Goal: Task Accomplishment & Management: Complete application form

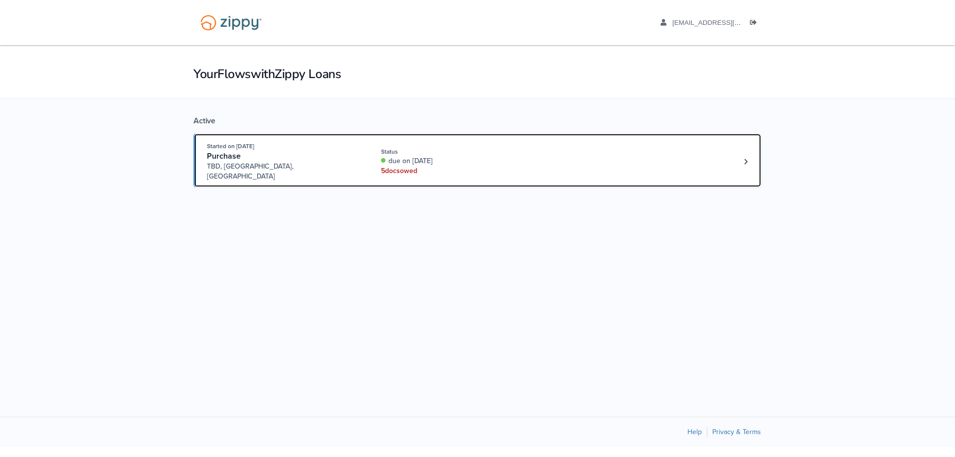
click at [398, 169] on div "5 doc s owed" at bounding box center [447, 171] width 133 height 10
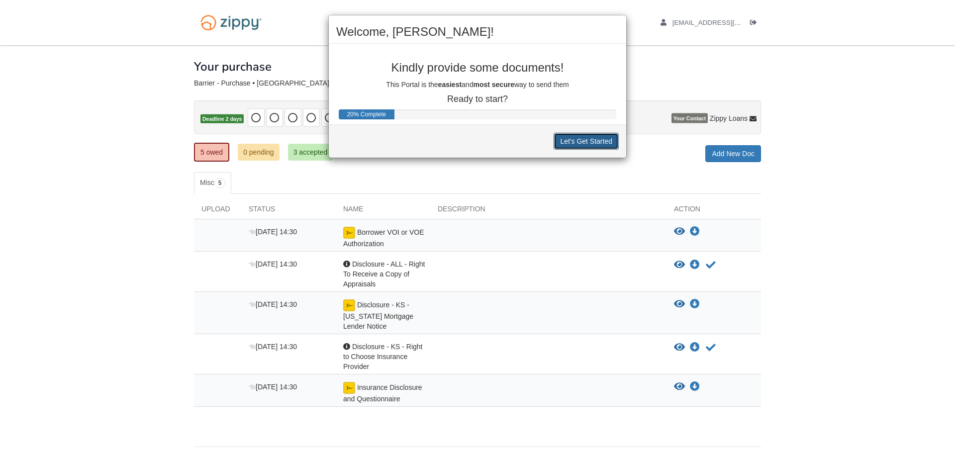
click at [578, 146] on button "Let's Get Started" at bounding box center [586, 141] width 65 height 17
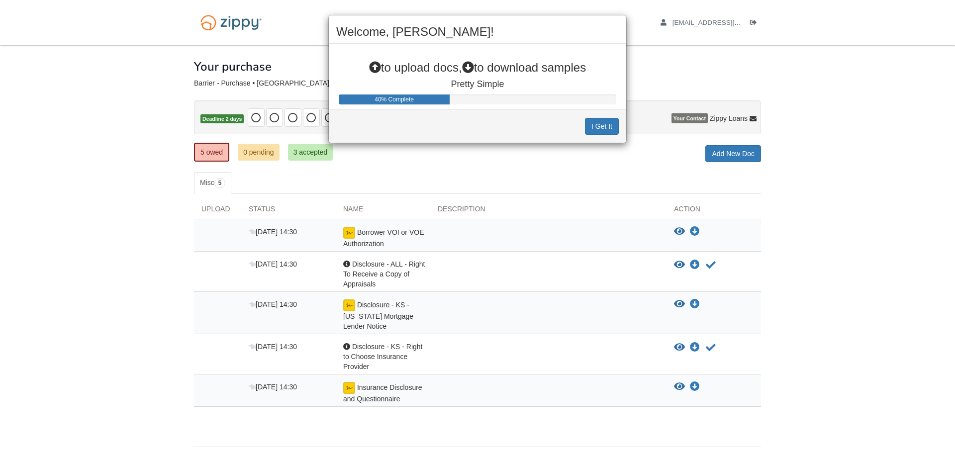
click at [581, 141] on div "I Get It" at bounding box center [477, 125] width 297 height 33
click at [594, 126] on button "I Get It" at bounding box center [602, 126] width 34 height 17
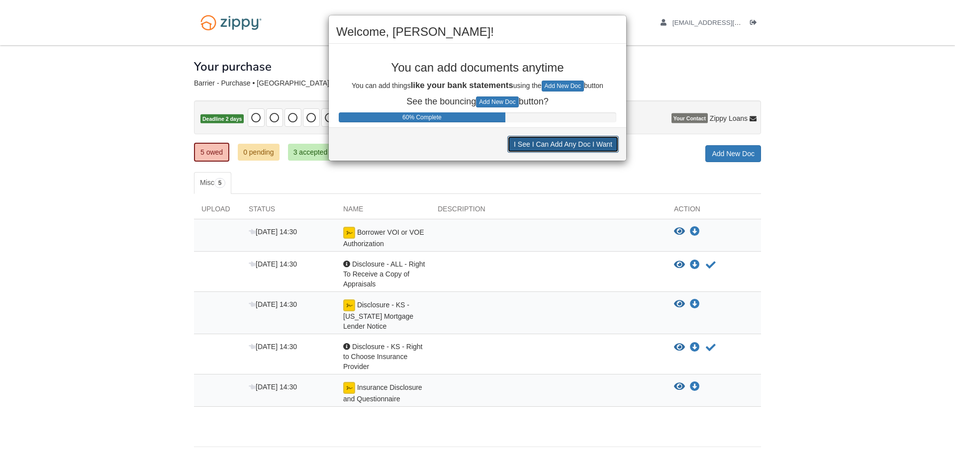
click at [586, 148] on button "I See I Can Add Any Doc I Want" at bounding box center [562, 144] width 111 height 17
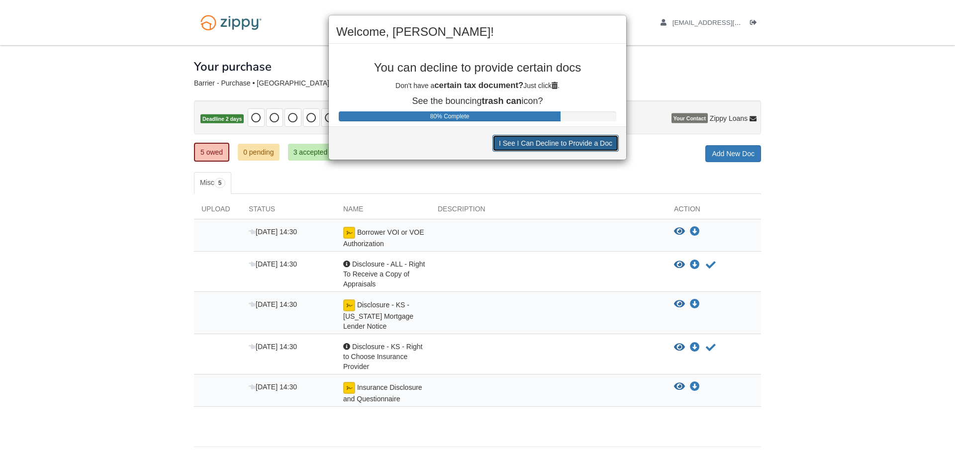
click at [586, 148] on button "I See I Can Decline to Provide a Doc" at bounding box center [556, 143] width 126 height 17
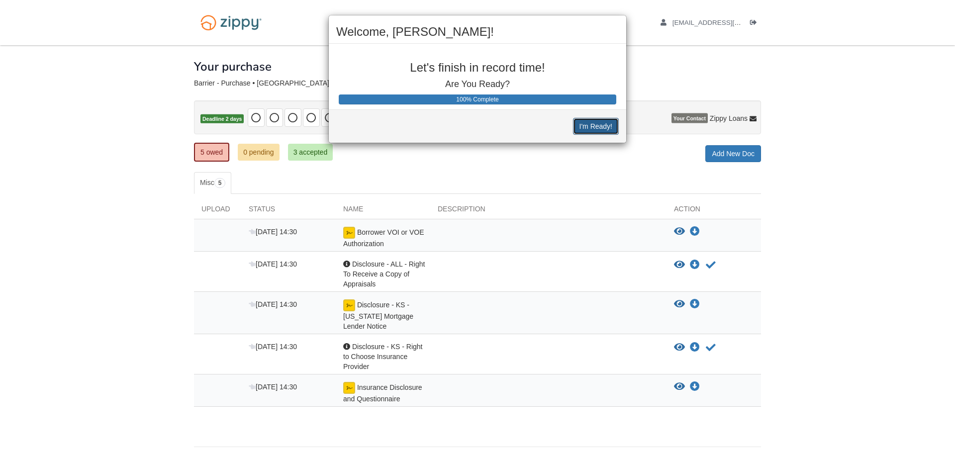
click at [594, 128] on button "I'm Ready!" at bounding box center [596, 126] width 46 height 17
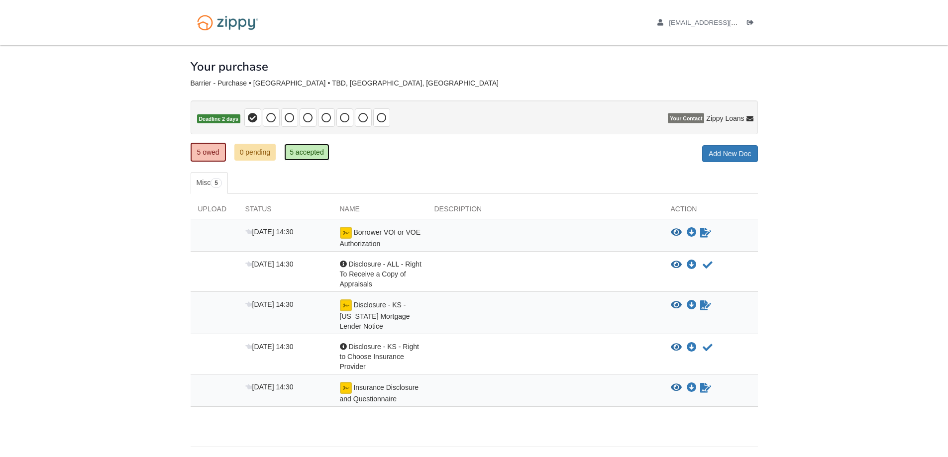
click at [304, 151] on link "5 accepted" at bounding box center [306, 152] width 45 height 17
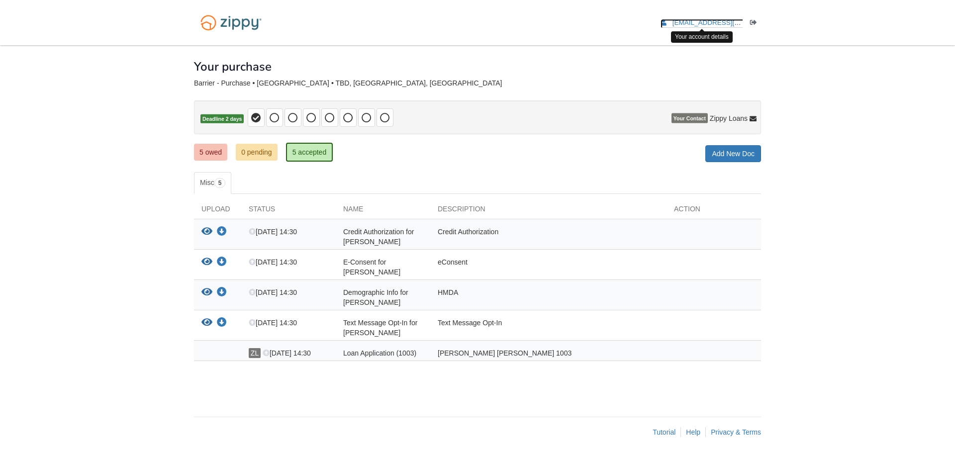
click at [712, 27] on link "[EMAIL_ADDRESS][DOMAIN_NAME]" at bounding box center [724, 24] width 126 height 10
click at [718, 27] on link "[EMAIL_ADDRESS][DOMAIN_NAME]" at bounding box center [724, 24] width 126 height 10
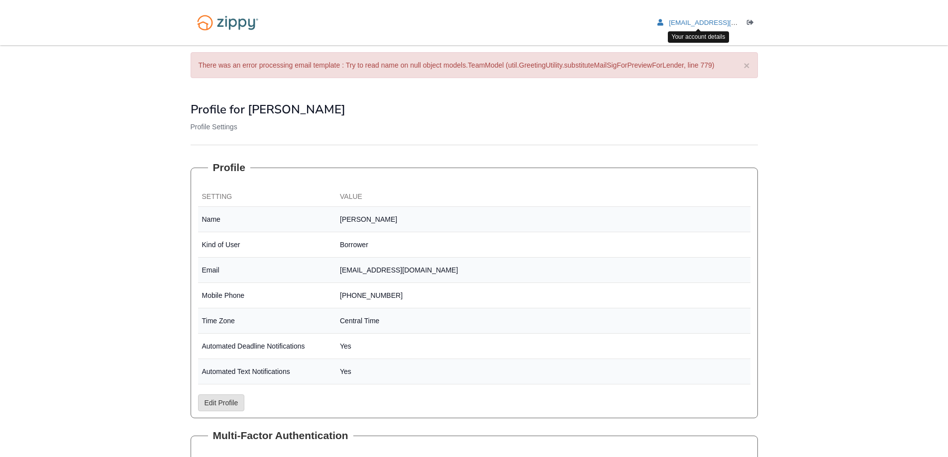
click at [704, 18] on li "[EMAIL_ADDRESS][DOMAIN_NAME]" at bounding box center [698, 22] width 82 height 9
click at [693, 24] on span "[EMAIL_ADDRESS][DOMAIN_NAME]" at bounding box center [726, 22] width 114 height 7
click at [220, 28] on img at bounding box center [228, 22] width 74 height 25
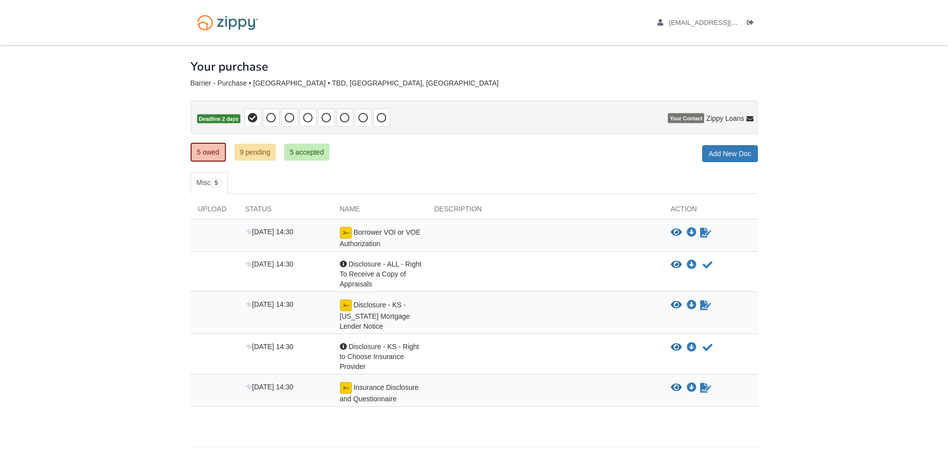
click at [747, 119] on icon at bounding box center [749, 119] width 7 height 7
click at [752, 116] on icon at bounding box center [749, 119] width 7 height 7
click at [718, 118] on span "Zippy Loans" at bounding box center [725, 118] width 38 height 10
click at [749, 116] on icon at bounding box center [749, 119] width 7 height 7
click at [749, 119] on icon at bounding box center [749, 119] width 7 height 7
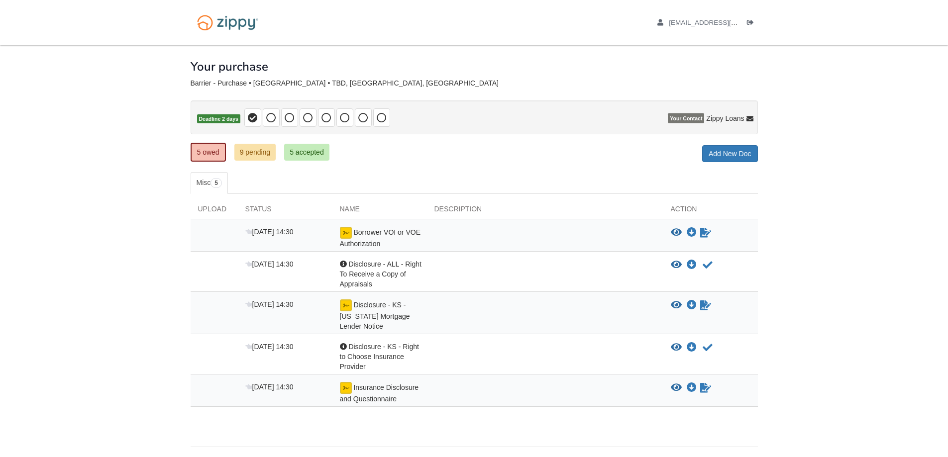
click at [680, 115] on span "Your Contact" at bounding box center [686, 118] width 36 height 10
click at [737, 117] on span "Zippy Loans" at bounding box center [725, 118] width 38 height 10
drag, startPoint x: 719, startPoint y: 102, endPoint x: 694, endPoint y: 99, distance: 26.0
click at [694, 99] on div "Zippy Loans [PHONE_NUMBER] [EMAIL_ADDRESS][DOMAIN_NAME]" at bounding box center [722, 91] width 62 height 40
copy link "[EMAIL_ADDRESS][DOMAIN_NAME]"
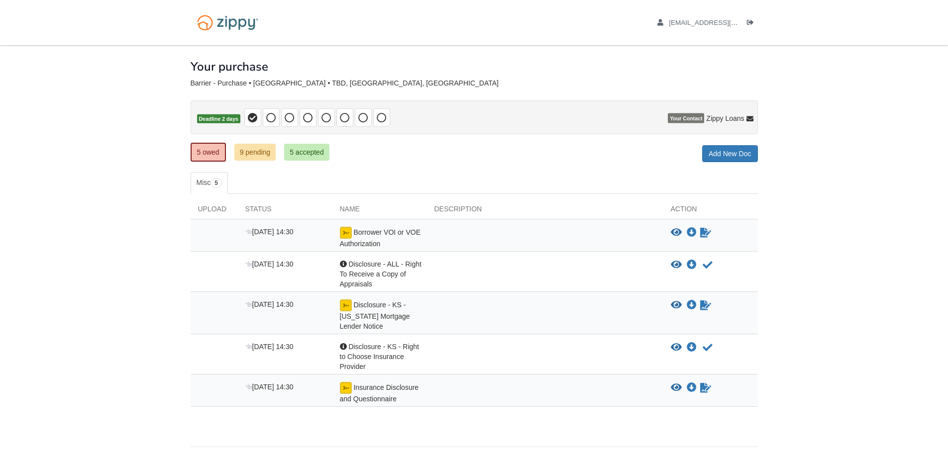
click at [749, 118] on icon at bounding box center [749, 119] width 7 height 7
click at [702, 126] on p "Deadline 2 days" at bounding box center [474, 117] width 567 height 34
drag, startPoint x: 714, startPoint y: 106, endPoint x: 694, endPoint y: 100, distance: 20.8
click at [694, 100] on div "Zippy Loans [PHONE_NUMBER] [EMAIL_ADDRESS][DOMAIN_NAME]" at bounding box center [722, 91] width 62 height 40
copy link "[EMAIL_ADDRESS][DOMAIN_NAME]"
